Goal: Task Accomplishment & Management: Manage account settings

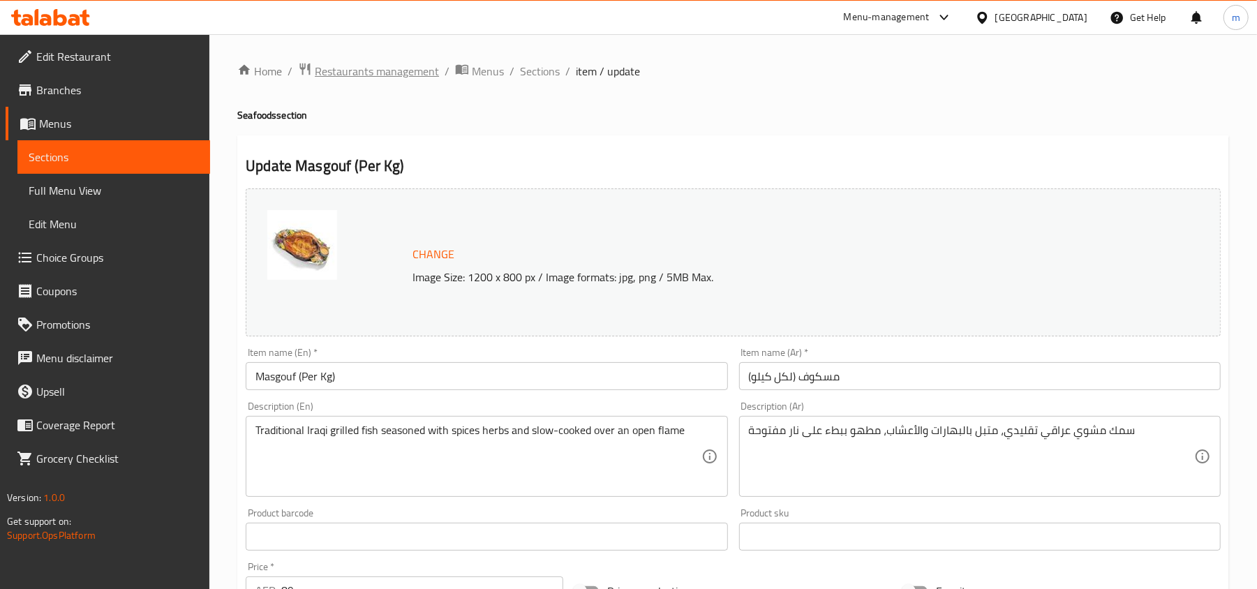
click at [331, 66] on span "Restaurants management" at bounding box center [377, 71] width 124 height 17
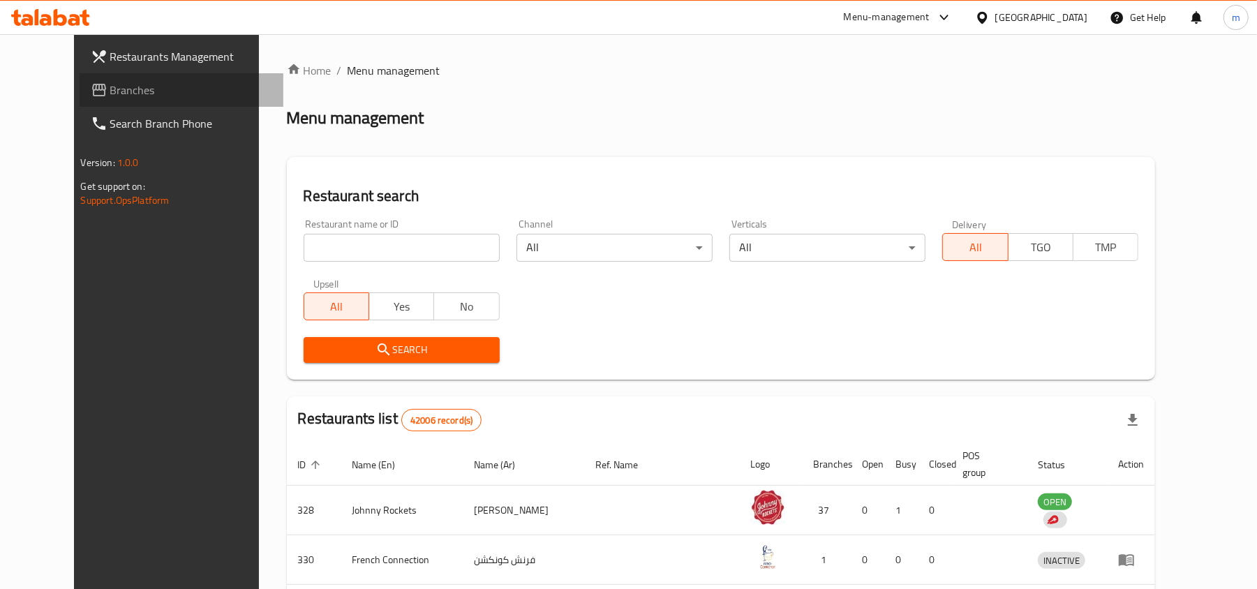
click at [110, 91] on span "Branches" at bounding box center [191, 90] width 163 height 17
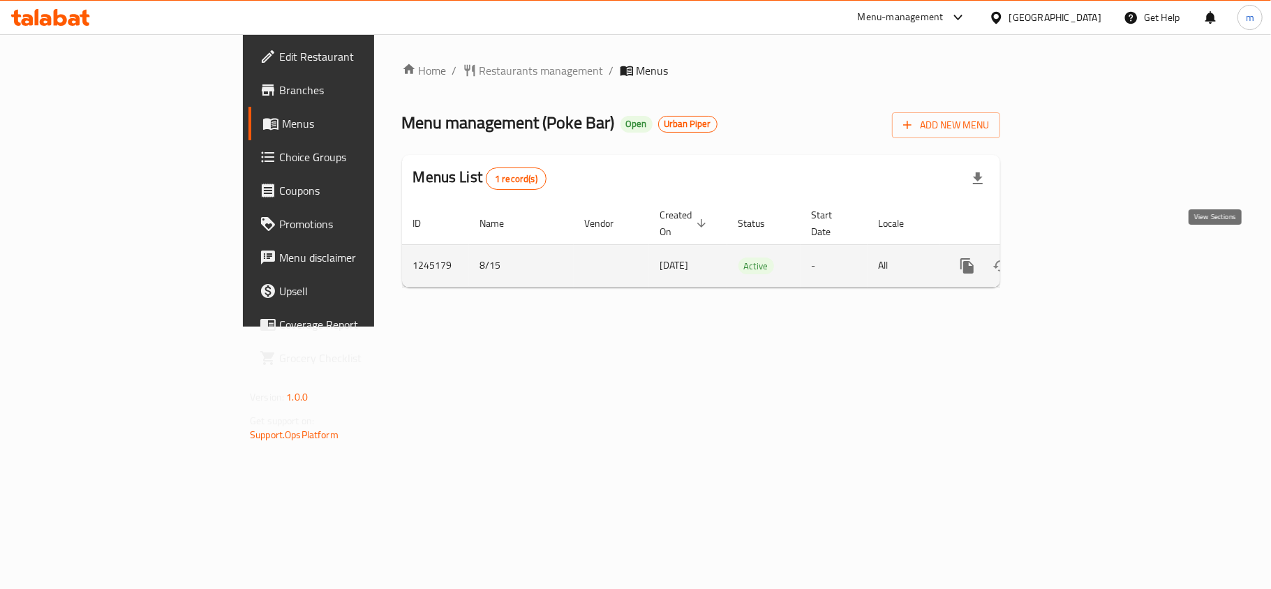
click at [1076, 257] on icon "enhanced table" at bounding box center [1067, 265] width 17 height 17
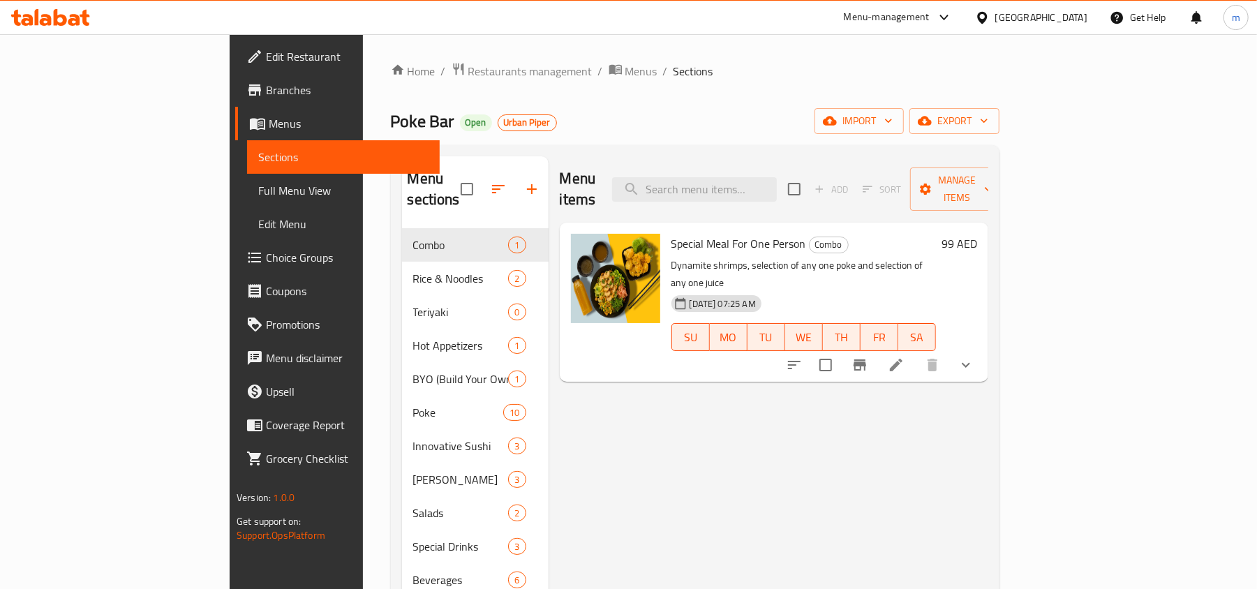
click at [1068, 20] on div "United Arab Emirates" at bounding box center [1041, 17] width 92 height 15
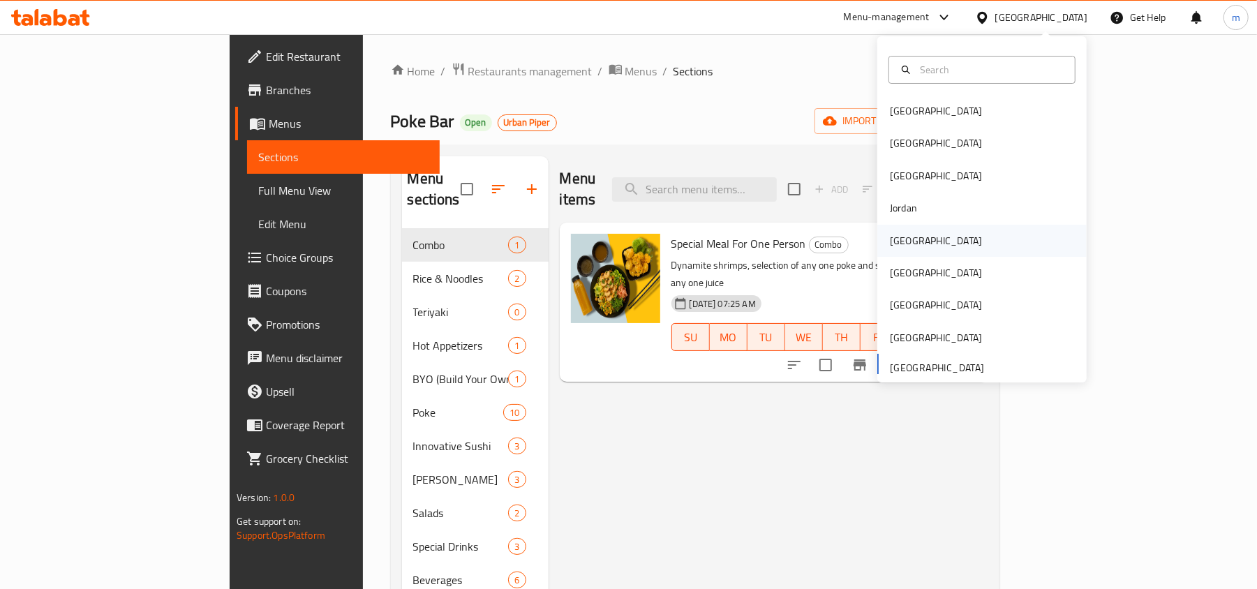
click at [899, 241] on div "[GEOGRAPHIC_DATA]" at bounding box center [936, 240] width 92 height 15
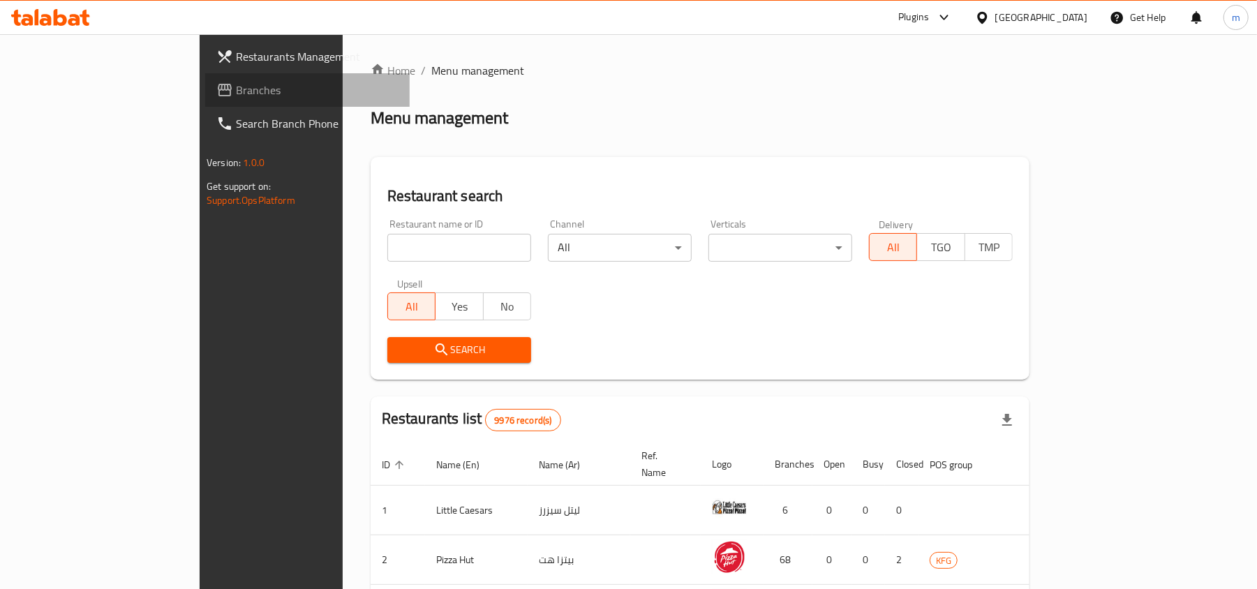
click at [205, 102] on link "Branches" at bounding box center [307, 89] width 204 height 33
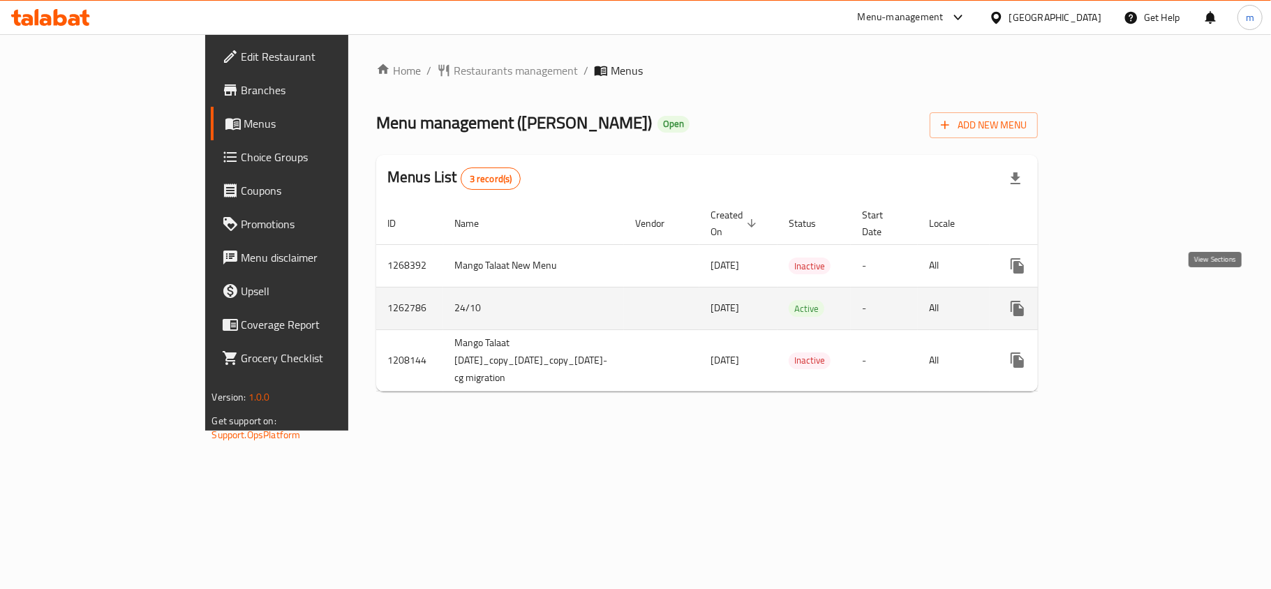
click at [1126, 300] on icon "enhanced table" at bounding box center [1117, 308] width 17 height 17
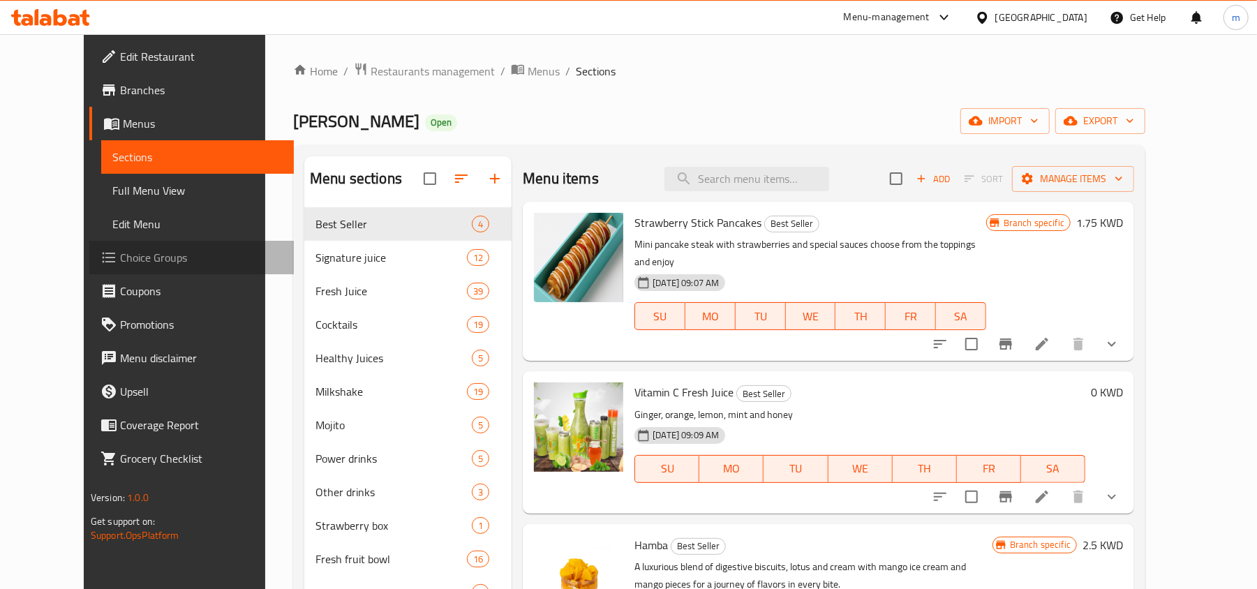
click at [120, 257] on span "Choice Groups" at bounding box center [201, 257] width 163 height 17
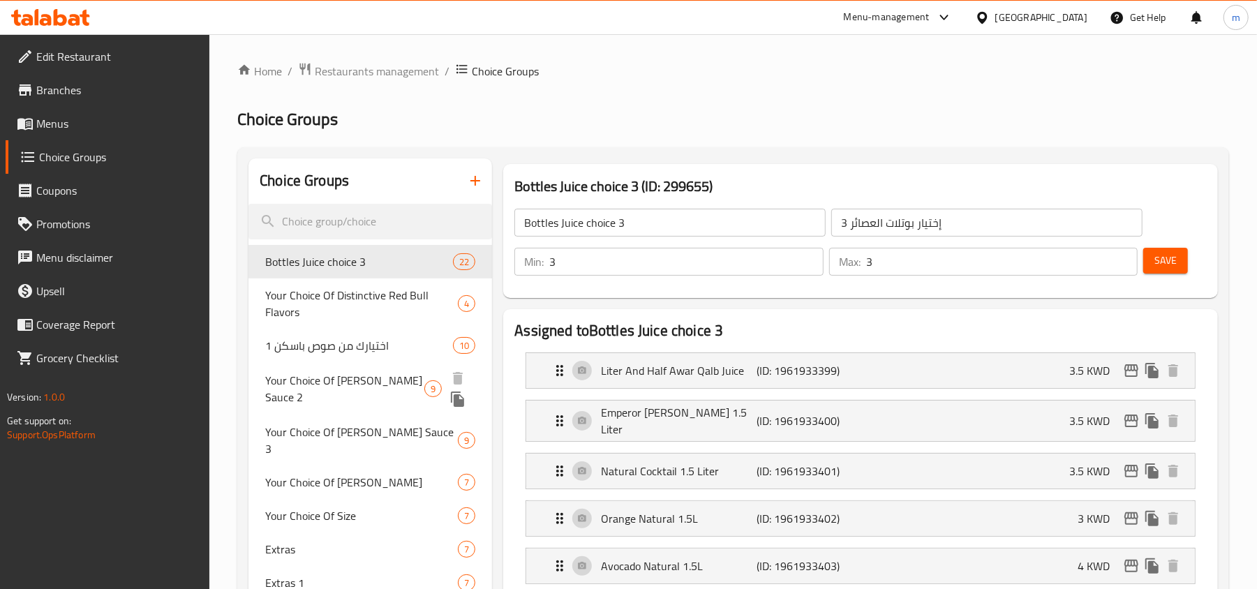
click at [333, 377] on span "Your Choice Of [PERSON_NAME] Sauce 2" at bounding box center [344, 388] width 159 height 33
type input "Your Choice Of [PERSON_NAME] Sauce 2"
type input "اختيارك من صوص باسكن 2"
type input "2"
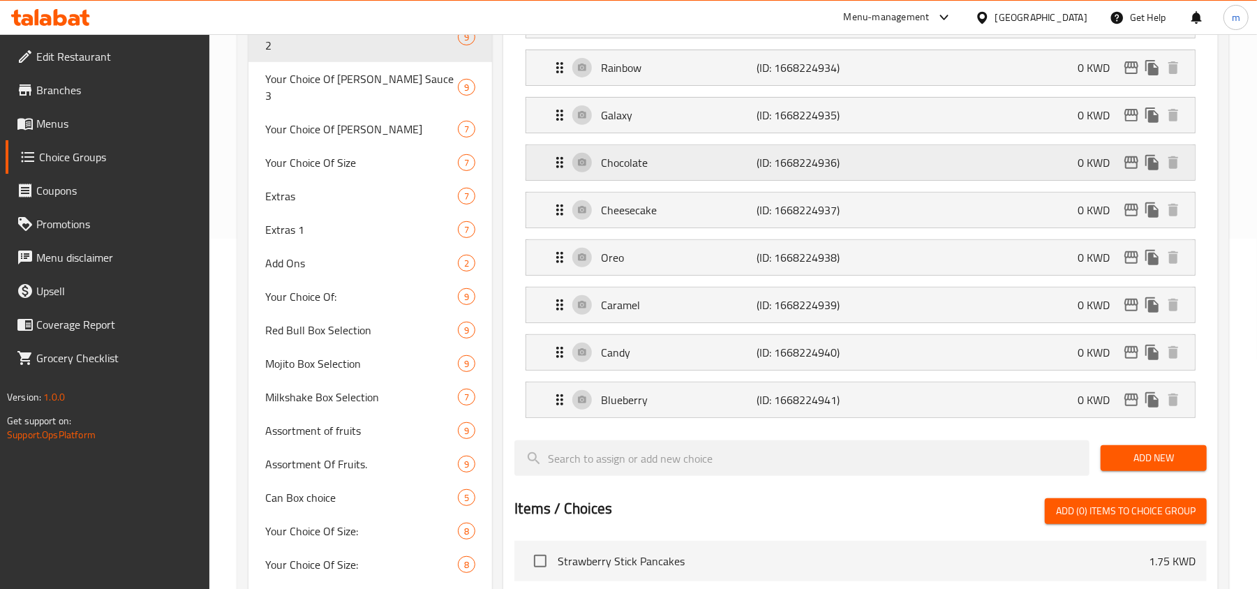
scroll to position [372, 0]
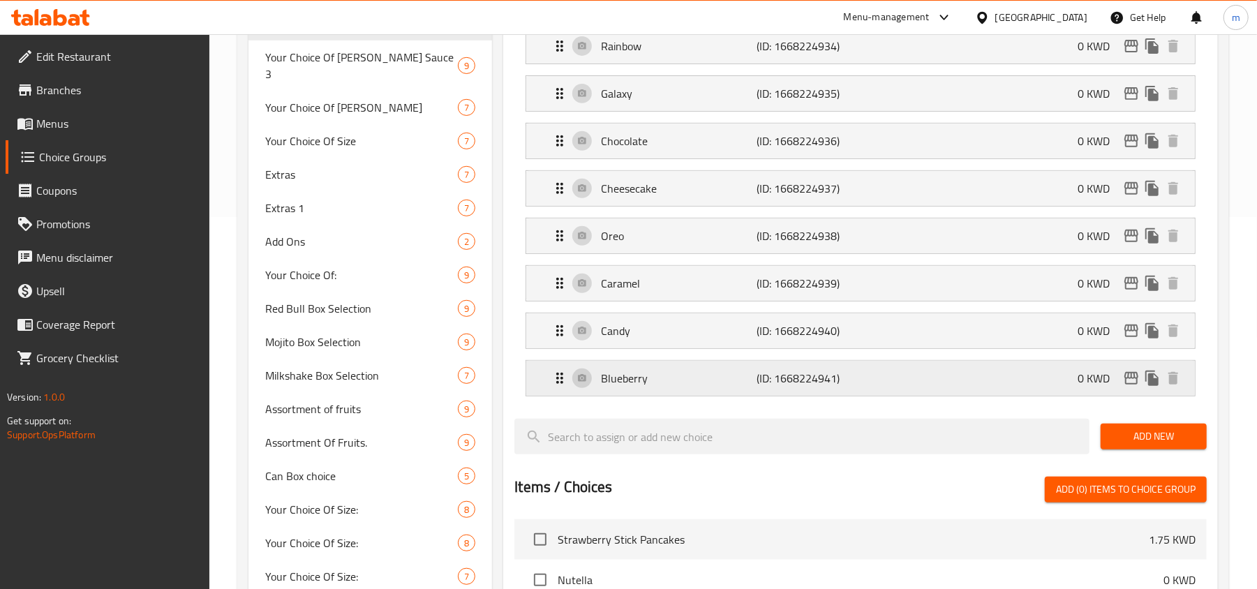
click at [715, 380] on p "Blueberry" at bounding box center [679, 378] width 156 height 17
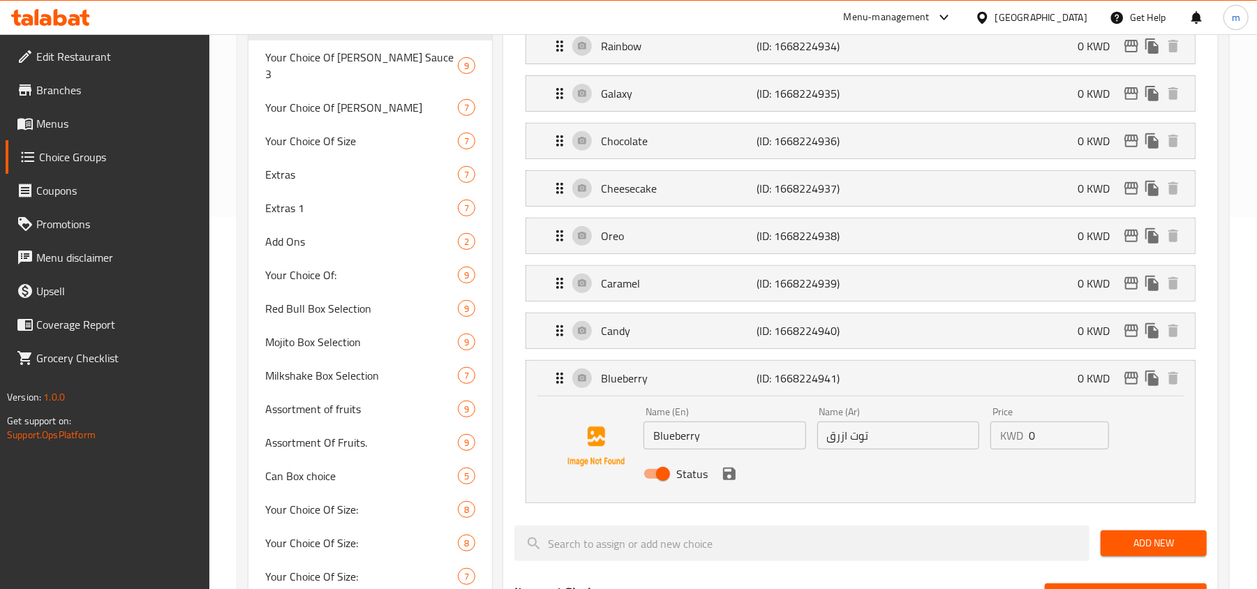
click at [705, 354] on li "Candy (ID: 1668224940) 0 KWD Name (En) Candy Name (En) Name (Ar) كيندى Name (Ar…" at bounding box center [860, 330] width 692 height 47
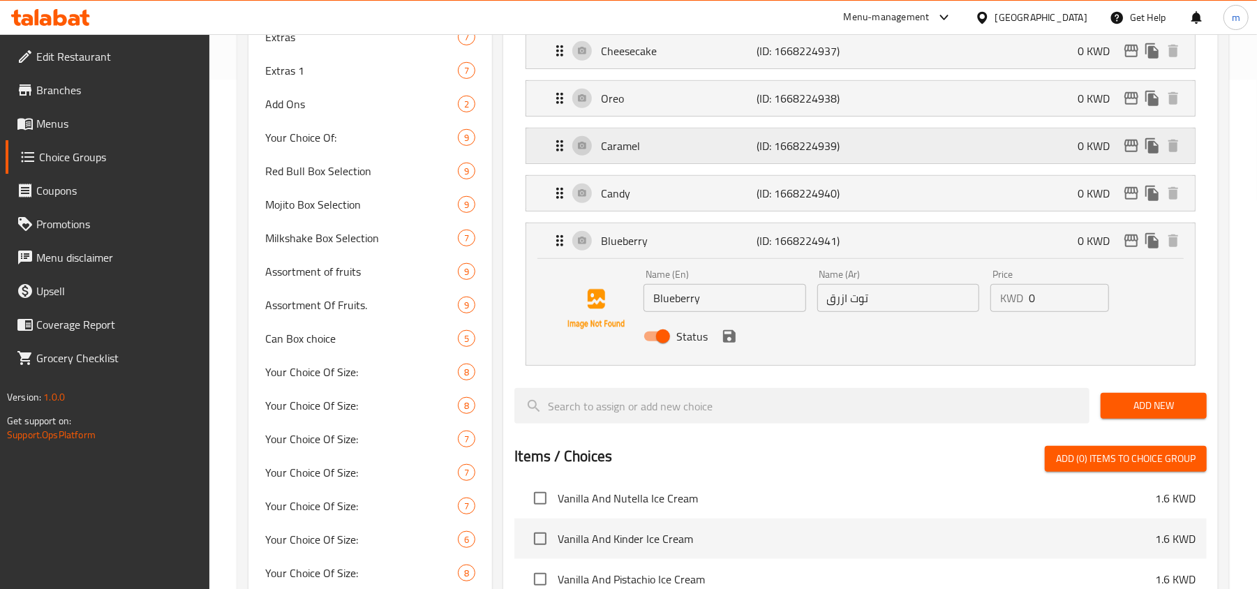
scroll to position [550, 0]
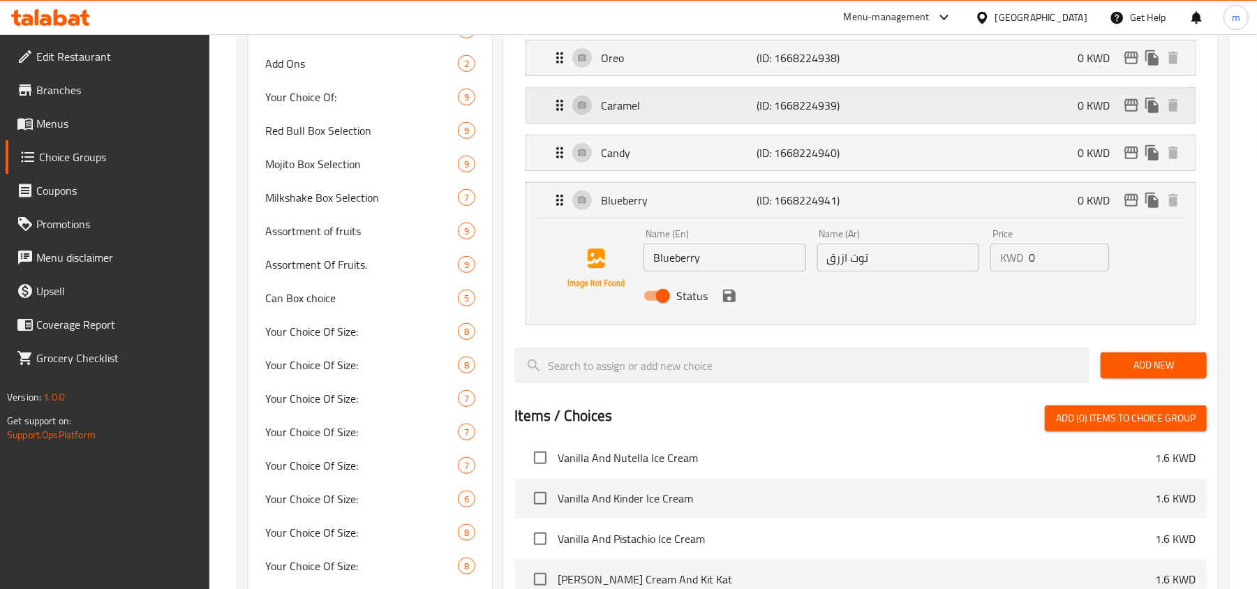
click at [691, 112] on p "Caramel" at bounding box center [679, 105] width 156 height 17
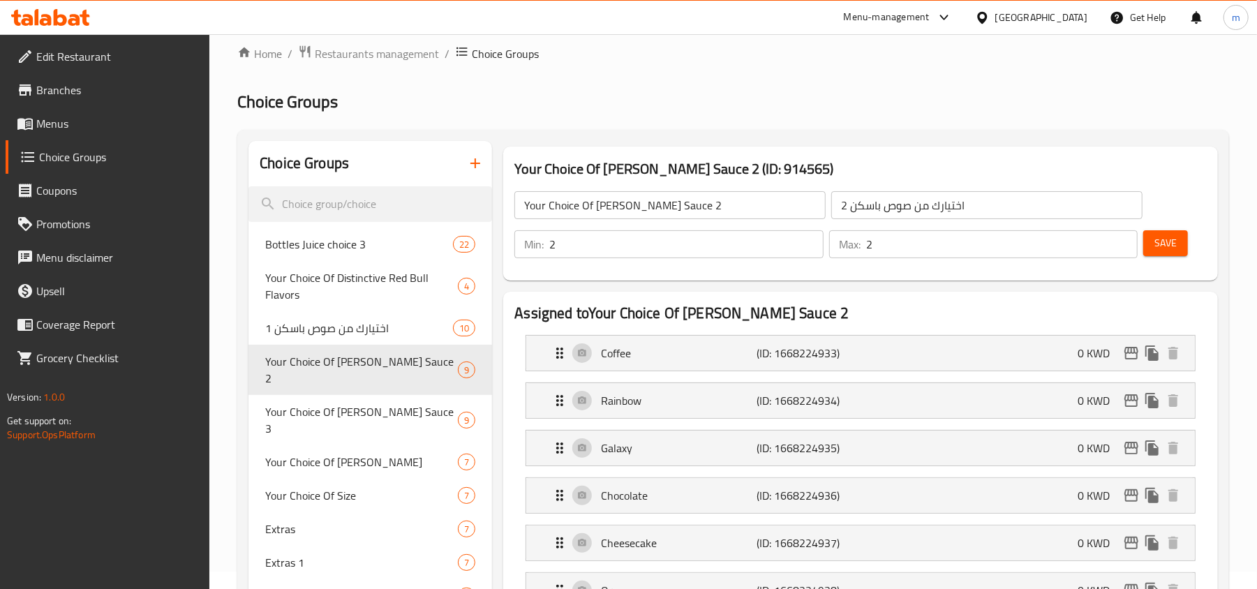
scroll to position [0, 0]
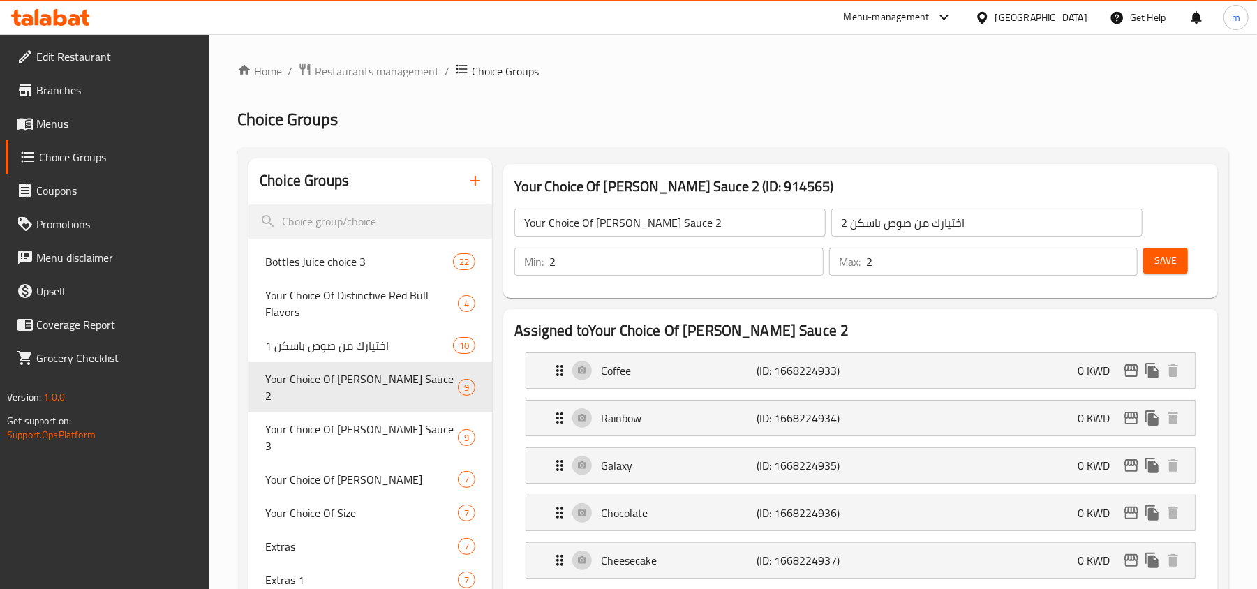
drag, startPoint x: 42, startPoint y: 124, endPoint x: 816, endPoint y: 149, distance: 774.3
click at [42, 124] on span "Menus" at bounding box center [117, 123] width 163 height 17
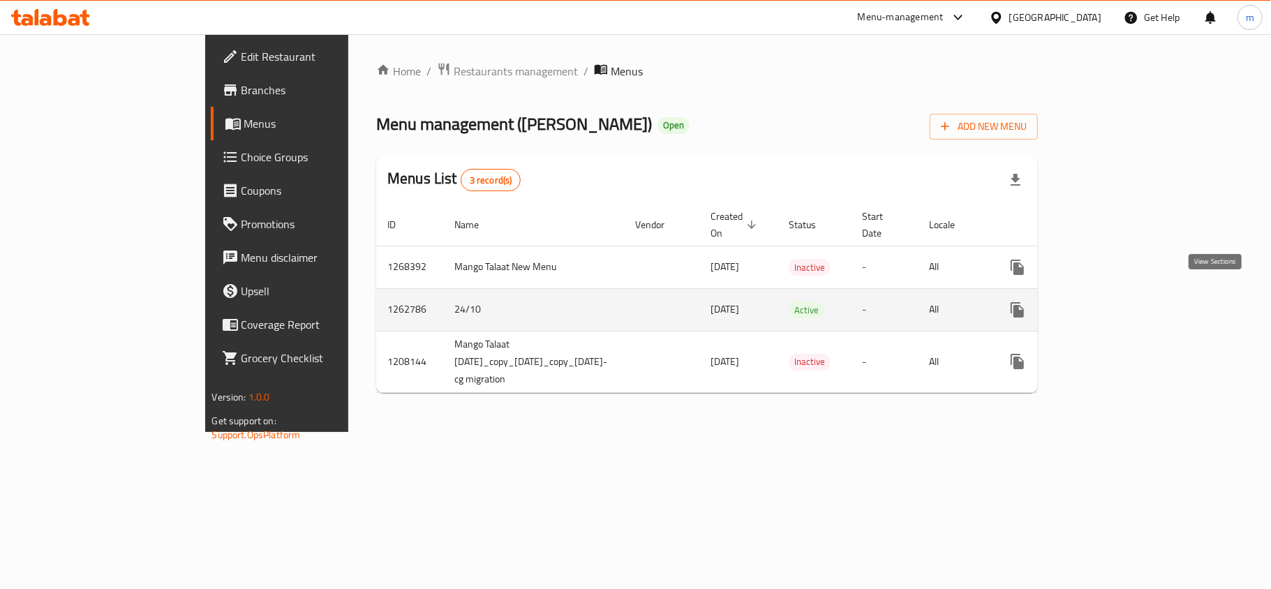
click at [1126, 301] on icon "enhanced table" at bounding box center [1117, 309] width 17 height 17
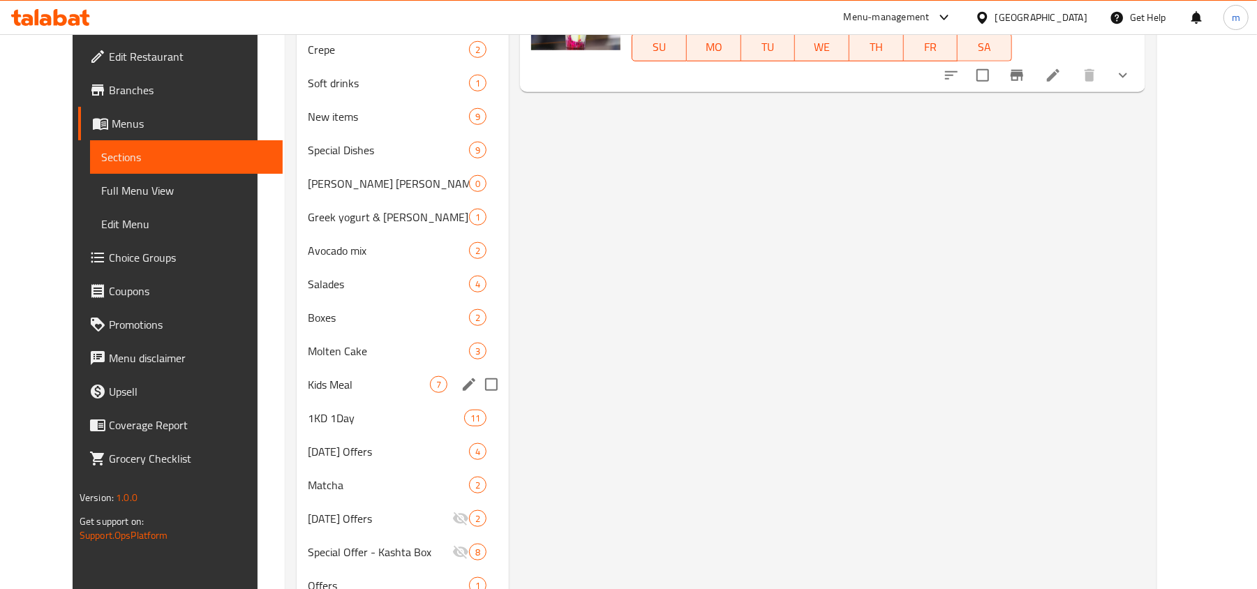
scroll to position [836, 0]
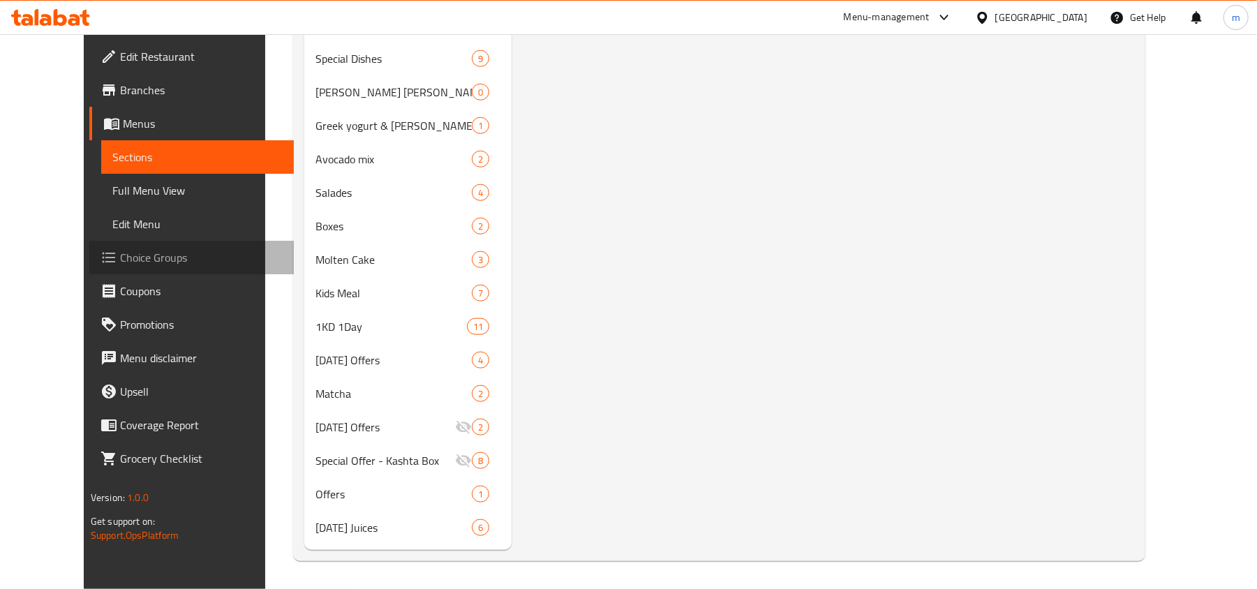
click at [120, 258] on span "Choice Groups" at bounding box center [201, 257] width 163 height 17
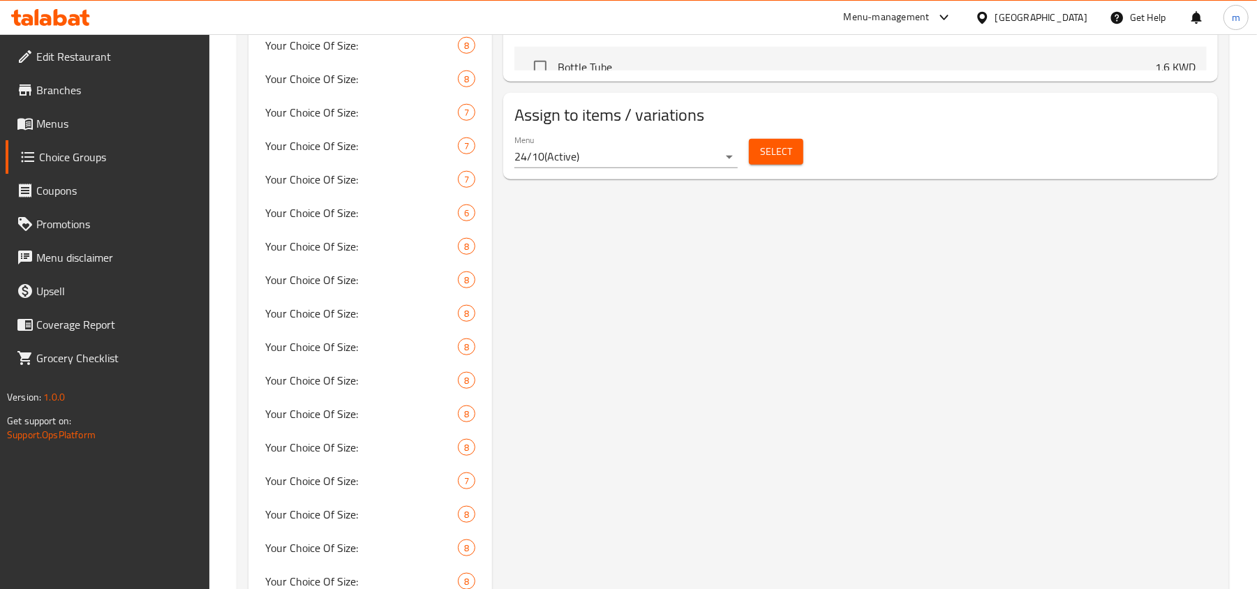
scroll to position [183, 0]
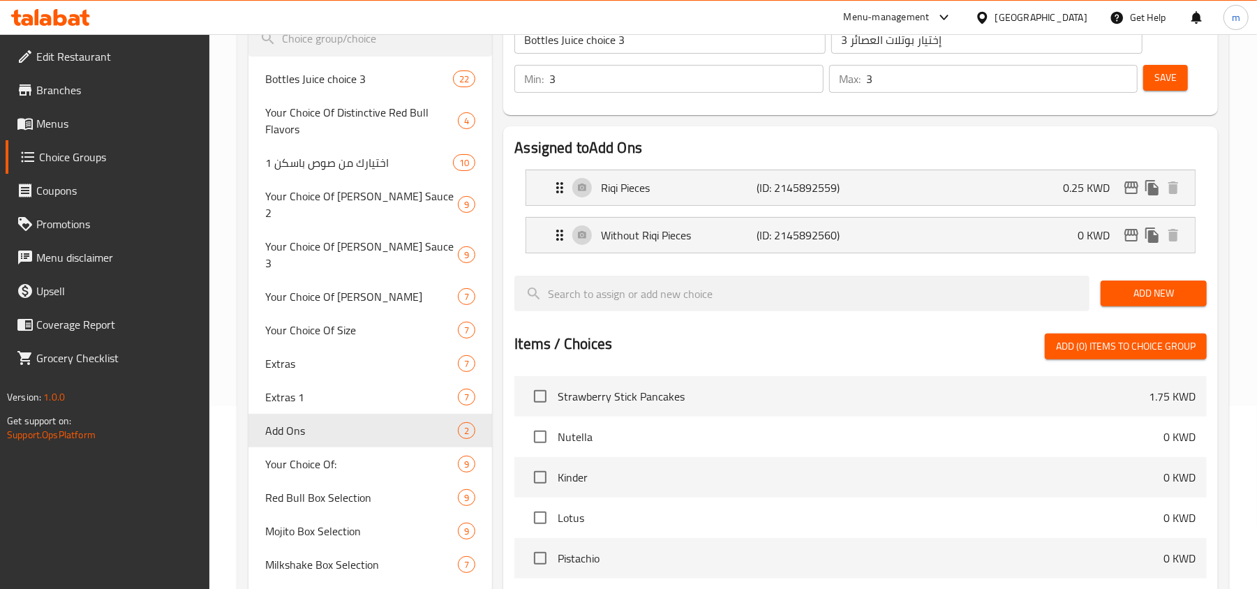
type input "Add Ons"
type input "اضافات"
type input "1"
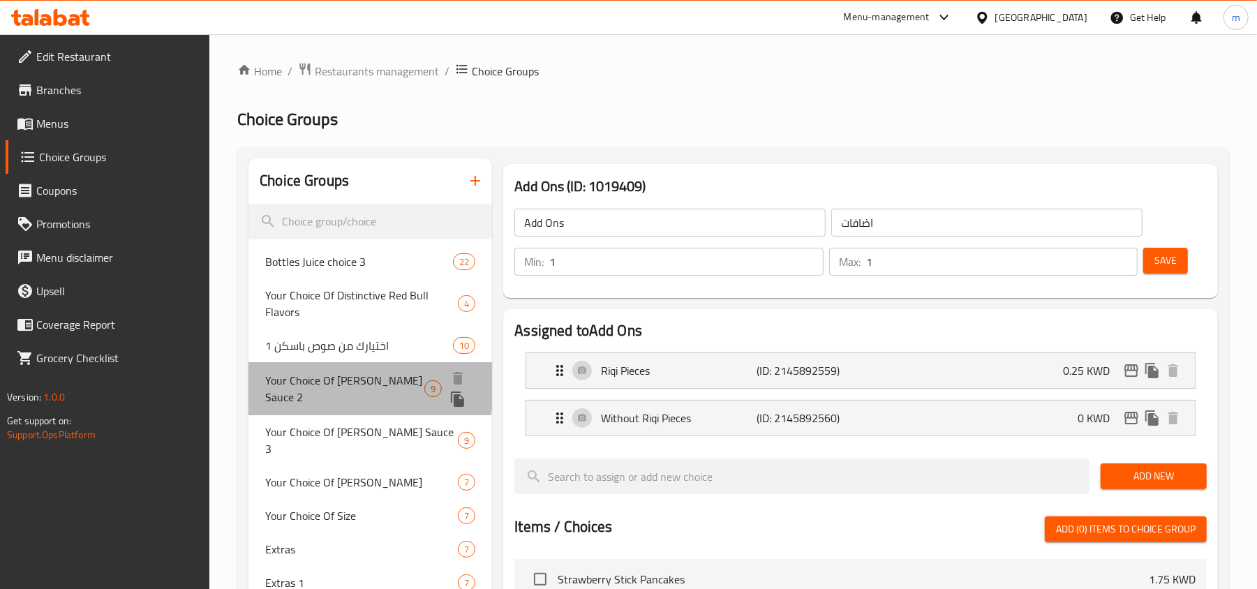
click at [330, 384] on span "Your Choice Of [PERSON_NAME] Sauce 2" at bounding box center [344, 388] width 159 height 33
type input "Your Choice Of [PERSON_NAME] Sauce 2"
type input "اختيارك من صوص باسكن 2"
type input "2"
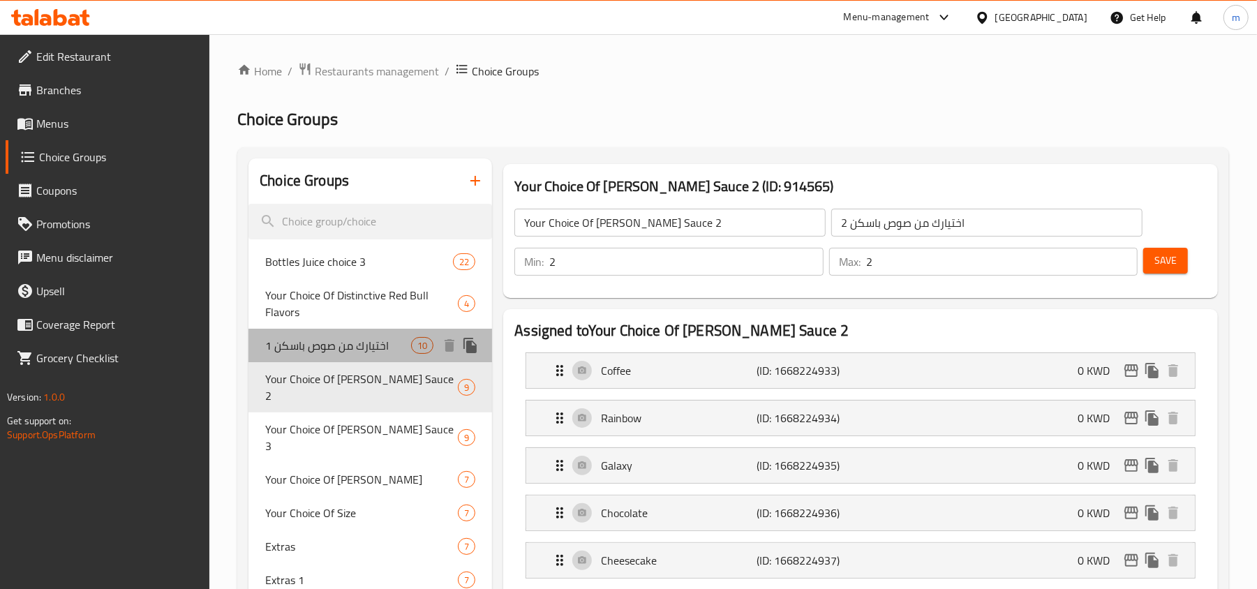
click at [391, 346] on span "اختيارك من صوص باسكن 1" at bounding box center [338, 345] width 146 height 17
type input "اختيارك من صوص باسكن 1"
type input "1"
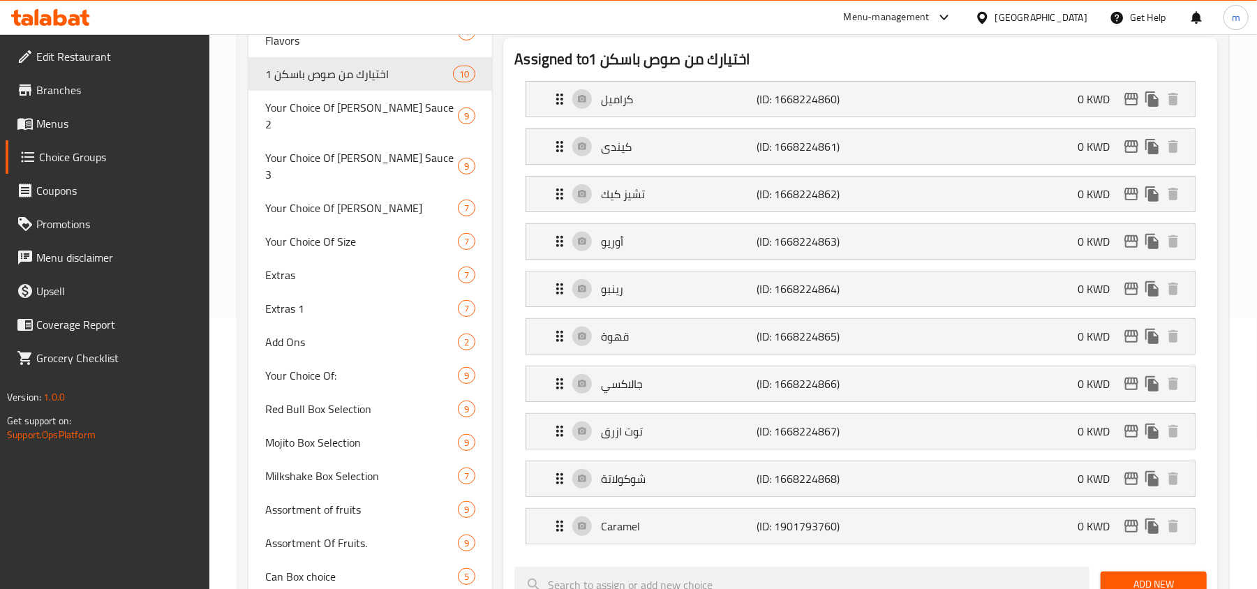
scroll to position [279, 0]
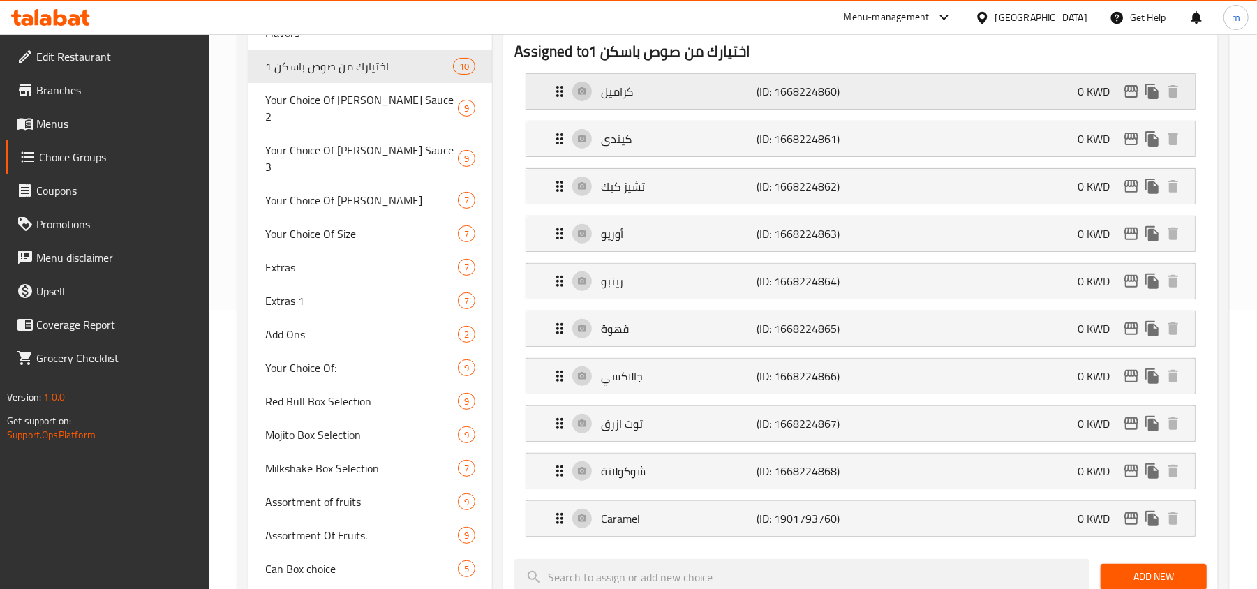
click at [925, 107] on div "كراميل (ID: 1668224860) 0 KWD" at bounding box center [864, 91] width 627 height 35
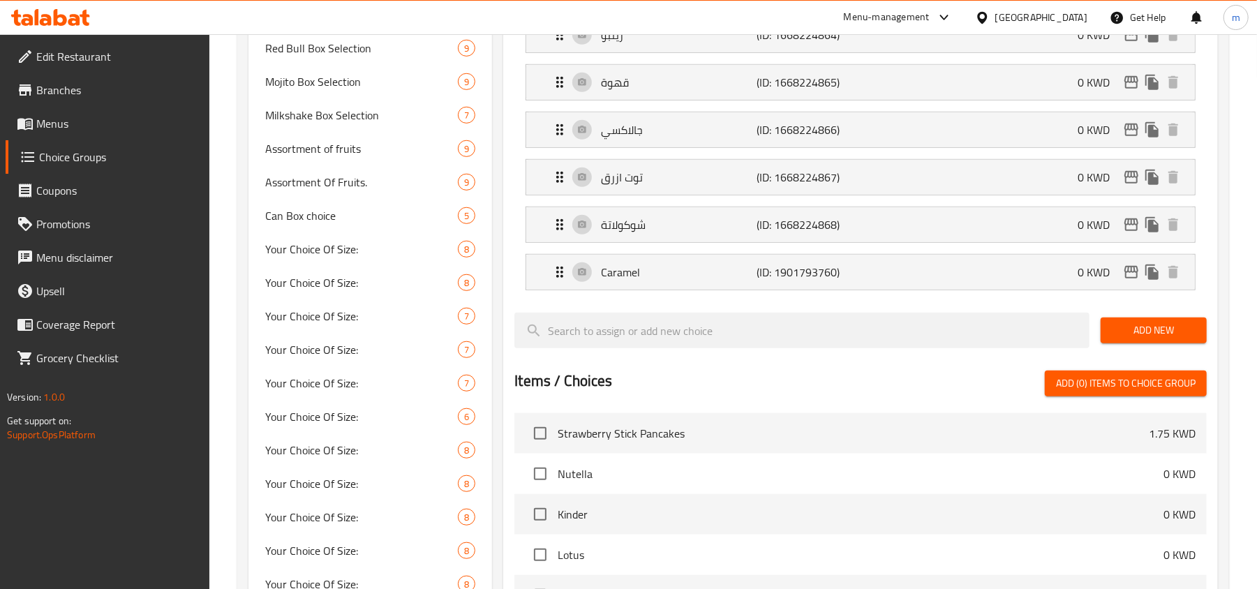
scroll to position [651, 0]
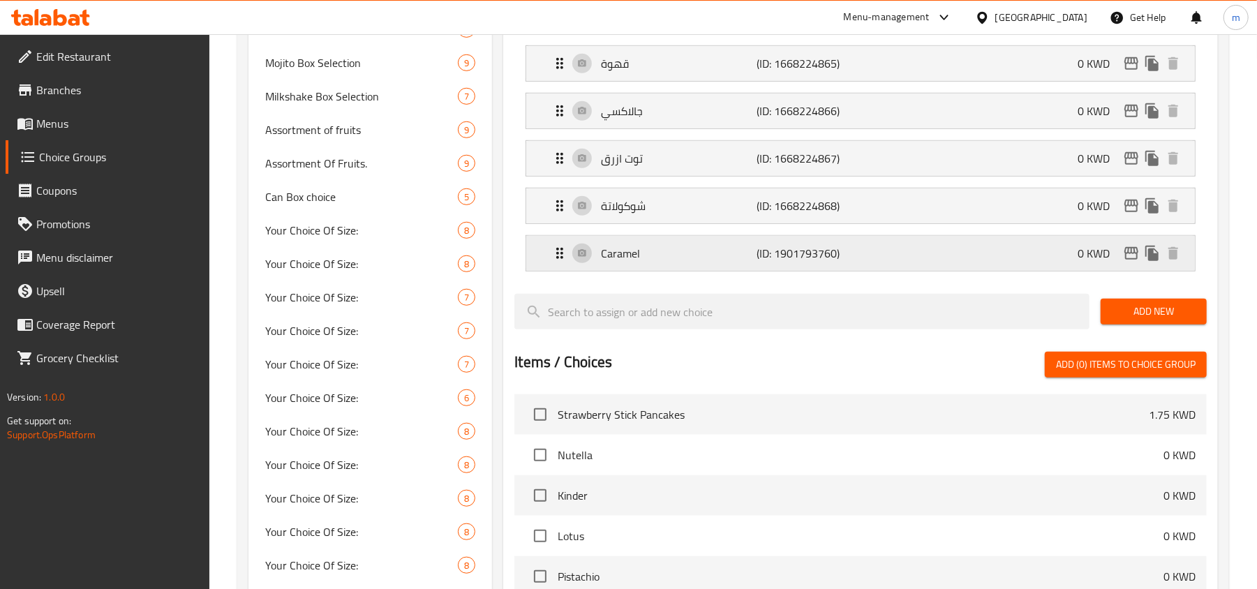
click at [925, 266] on div "Caramel (ID: 1901793760) 0 KWD" at bounding box center [864, 253] width 627 height 35
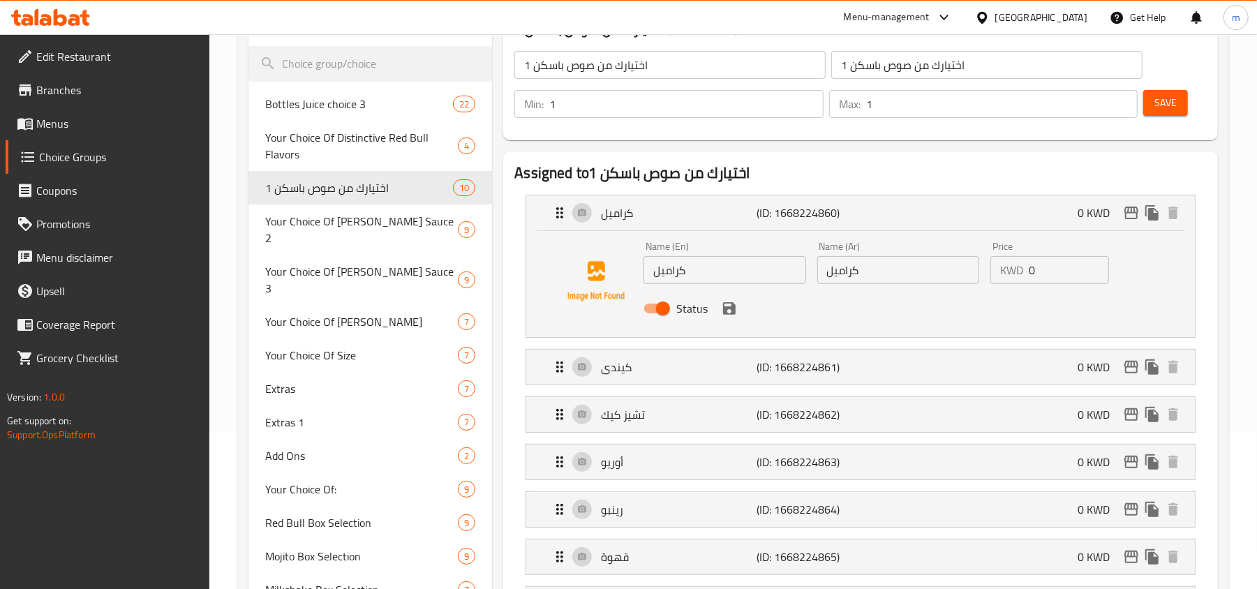
scroll to position [0, 0]
